Goal: Task Accomplishment & Management: Complete application form

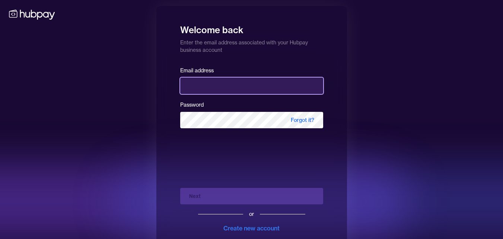
click at [198, 88] on input "email" at bounding box center [251, 85] width 143 height 16
type input "**********"
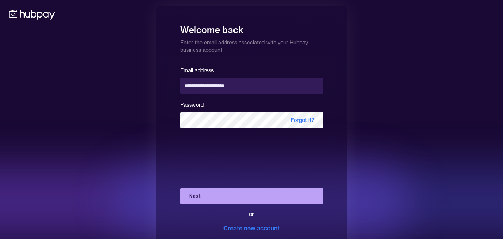
click at [225, 194] on button "Next" at bounding box center [251, 196] width 143 height 16
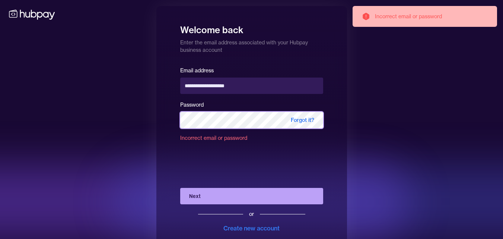
scroll to position [19, 0]
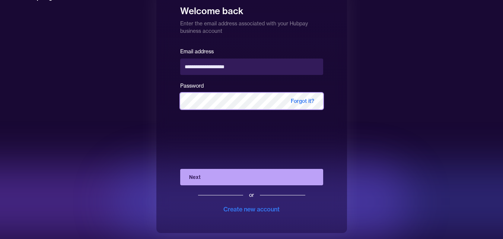
click at [180, 169] on button "Next" at bounding box center [251, 177] width 143 height 16
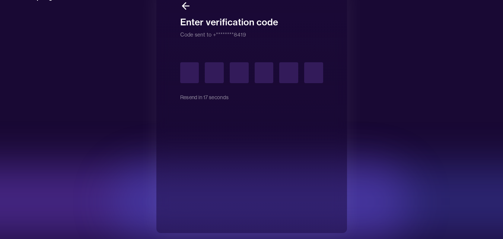
type input "*"
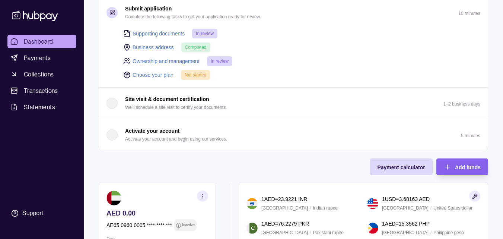
scroll to position [71, 0]
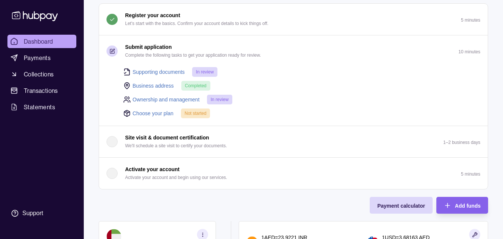
click at [116, 53] on section "button" at bounding box center [111, 50] width 11 height 11
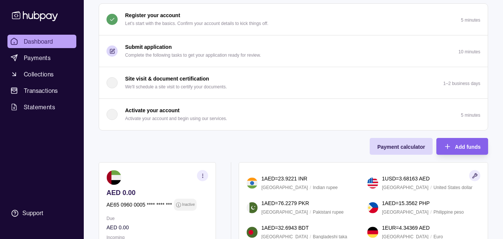
click at [116, 53] on section "button" at bounding box center [111, 50] width 11 height 11
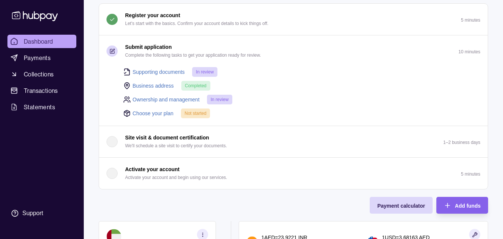
click at [152, 72] on link "Supporting documents" at bounding box center [159, 72] width 52 height 8
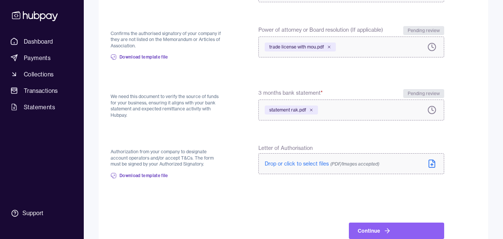
scroll to position [252, 0]
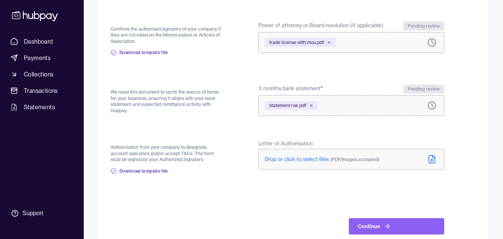
click at [423, 163] on label "Drop or click to select files (PDF/Images accepted)" at bounding box center [351, 159] width 186 height 21
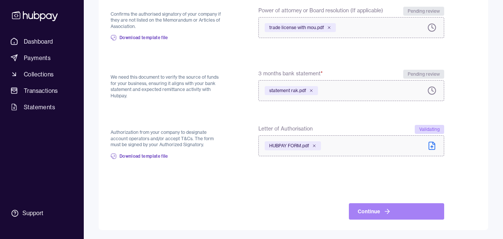
click at [399, 205] on button "Continue" at bounding box center [396, 211] width 95 height 16
